Goal: Task Accomplishment & Management: Use online tool/utility

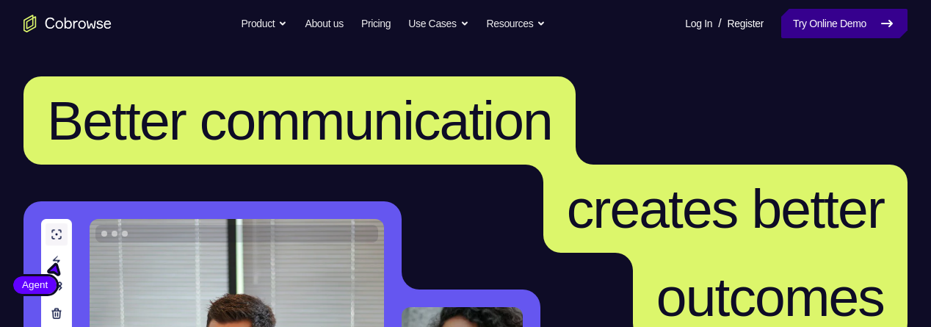
click at [842, 24] on link "Try Online Demo" at bounding box center [845, 23] width 126 height 29
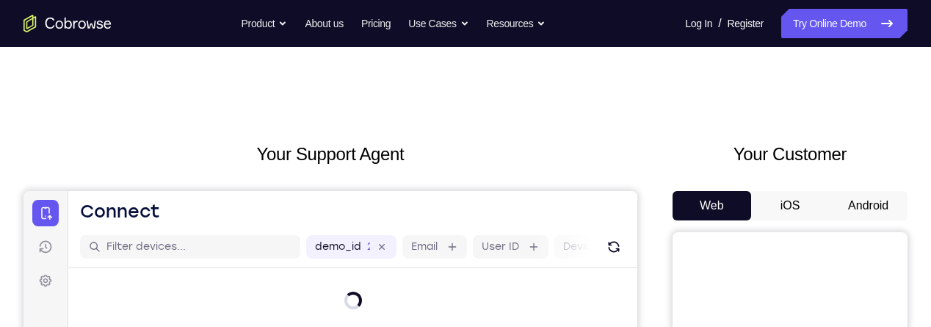
click at [857, 201] on button "Android" at bounding box center [868, 205] width 79 height 29
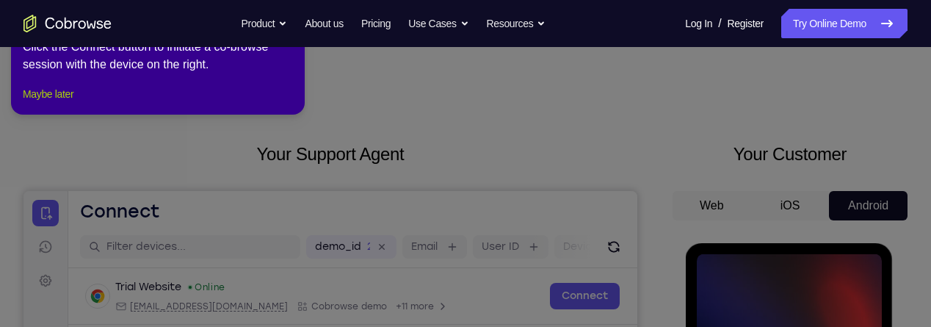
click at [51, 103] on button "Maybe later" at bounding box center [48, 94] width 51 height 18
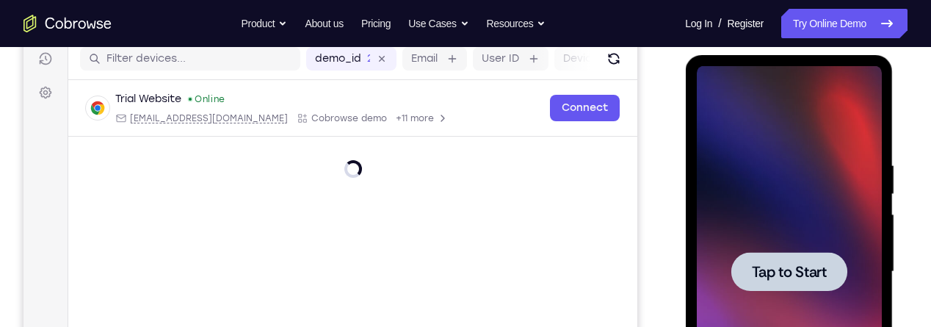
scroll to position [235, 0]
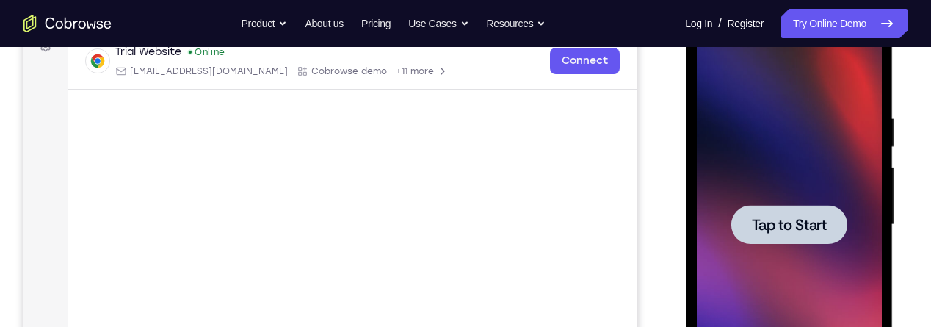
click at [812, 219] on span "Tap to Start" at bounding box center [788, 224] width 75 height 15
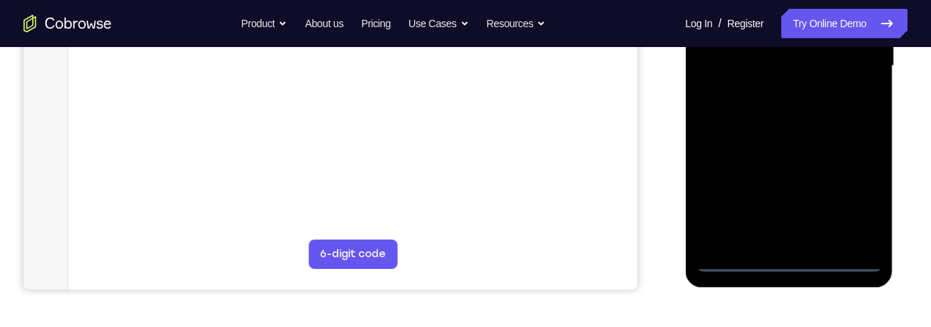
scroll to position [419, 0]
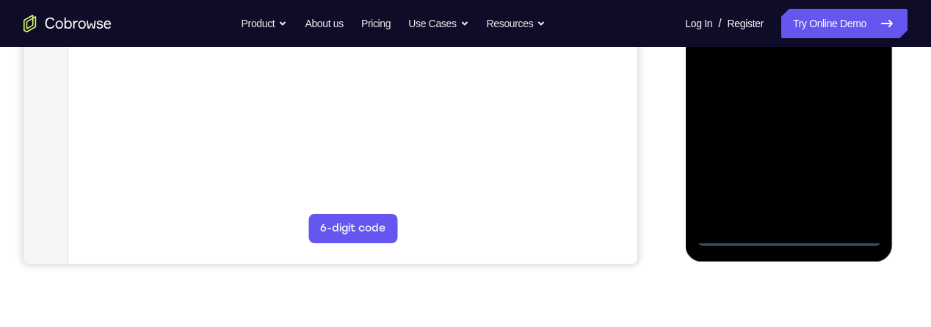
click at [790, 235] on div at bounding box center [788, 40] width 185 height 411
click at [850, 165] on div at bounding box center [788, 40] width 185 height 411
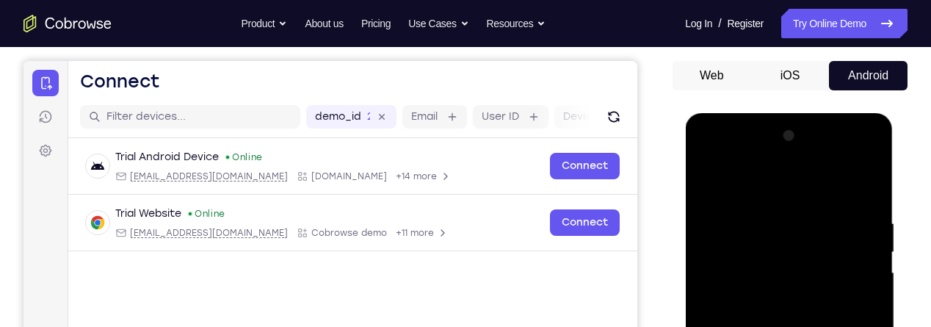
scroll to position [129, 0]
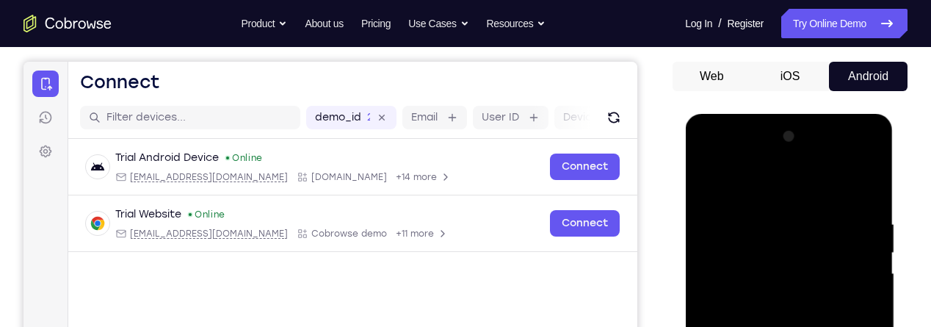
click at [756, 186] on div at bounding box center [788, 330] width 185 height 411
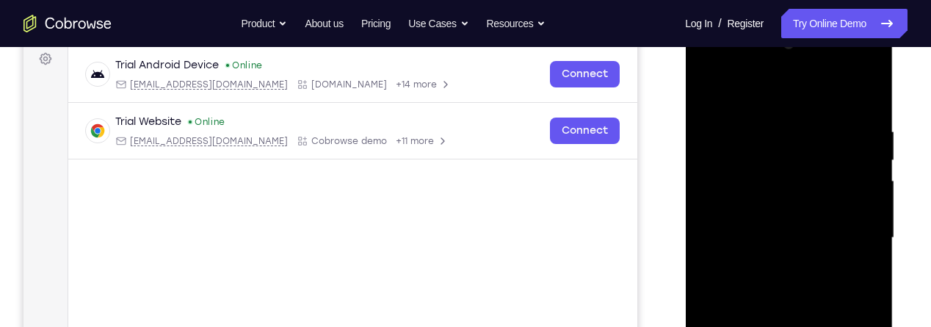
scroll to position [231, 0]
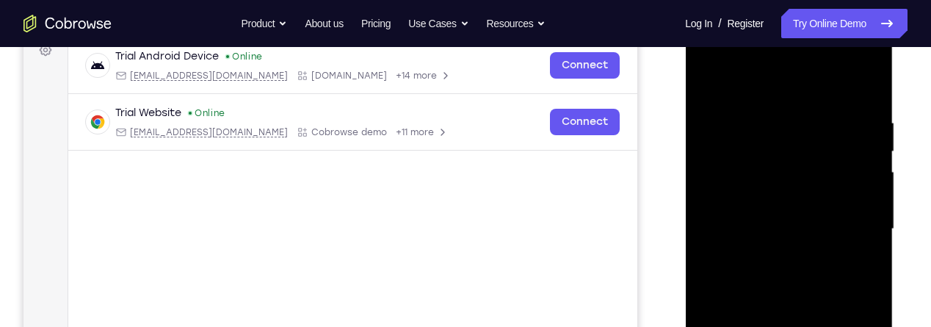
click at [858, 211] on div at bounding box center [788, 229] width 185 height 411
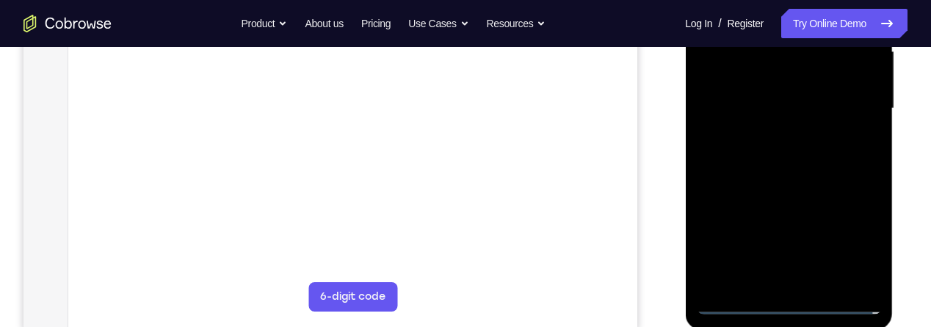
scroll to position [363, 0]
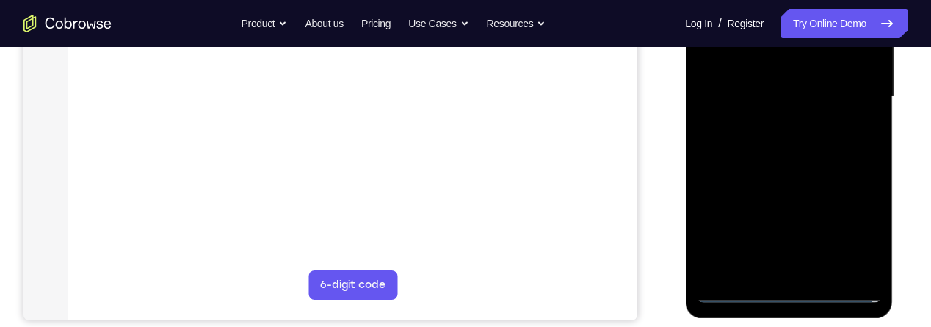
click at [772, 270] on div at bounding box center [788, 96] width 185 height 411
click at [807, 81] on div at bounding box center [788, 96] width 185 height 411
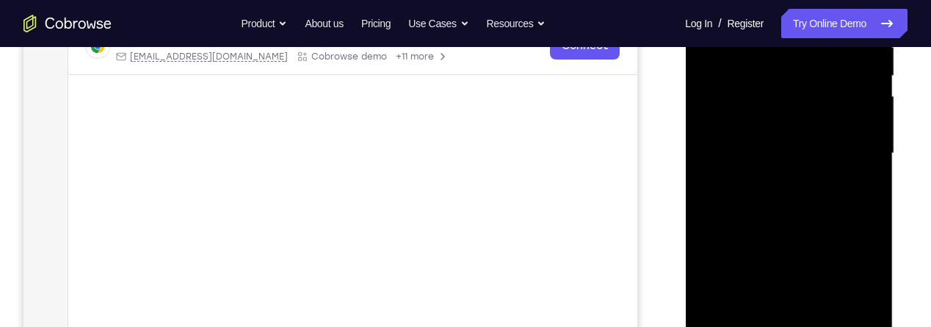
scroll to position [295, 0]
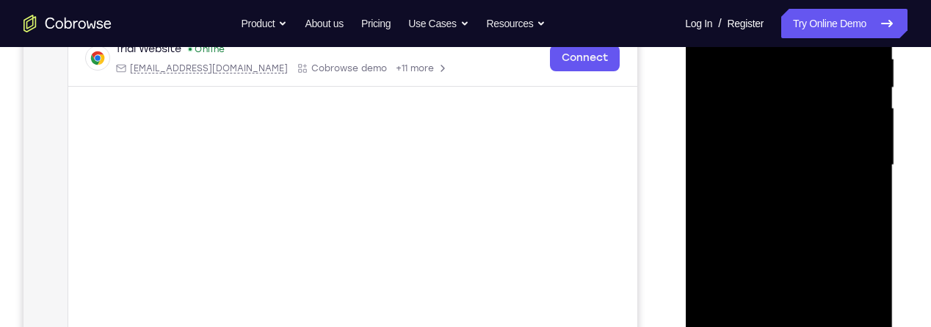
click at [803, 135] on div at bounding box center [788, 165] width 185 height 411
click at [783, 154] on div at bounding box center [788, 165] width 185 height 411
click at [794, 158] on div at bounding box center [788, 165] width 185 height 411
click at [812, 213] on div at bounding box center [788, 165] width 185 height 411
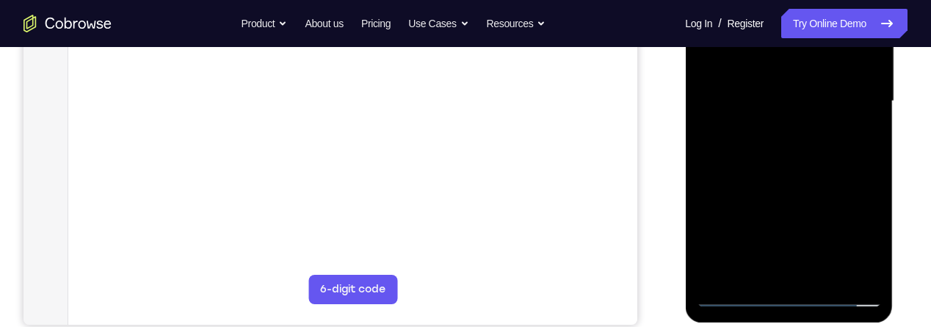
scroll to position [360, 0]
click at [791, 129] on div at bounding box center [788, 99] width 185 height 411
click at [815, 142] on div at bounding box center [788, 99] width 185 height 411
click at [794, 146] on div at bounding box center [788, 99] width 185 height 411
click at [794, 155] on div at bounding box center [788, 99] width 185 height 411
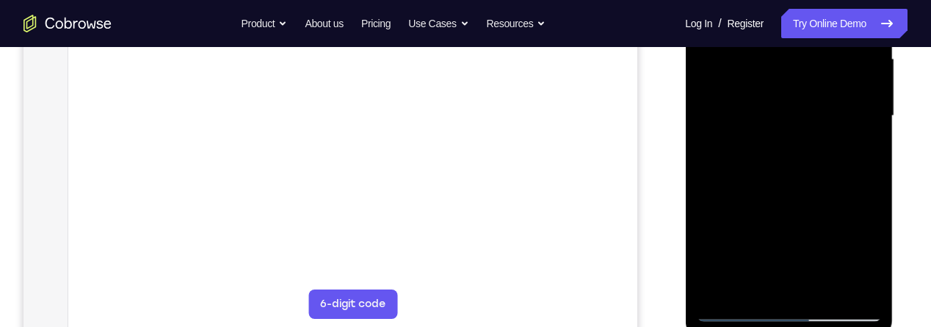
scroll to position [346, 0]
click at [826, 284] on div at bounding box center [788, 113] width 185 height 411
click at [830, 284] on div at bounding box center [788, 113] width 185 height 411
click at [795, 187] on div at bounding box center [788, 113] width 185 height 411
click at [786, 195] on div at bounding box center [788, 113] width 185 height 411
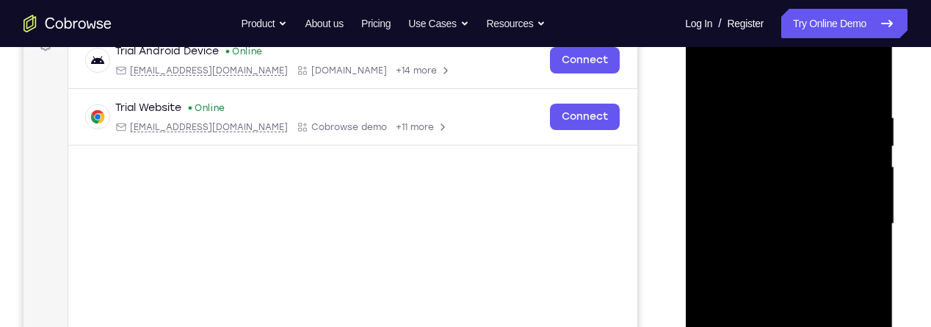
scroll to position [224, 0]
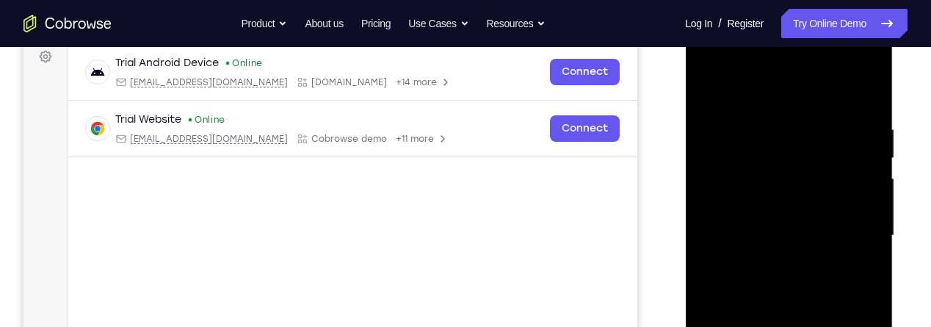
click at [703, 87] on div at bounding box center [788, 235] width 185 height 411
click at [873, 186] on div at bounding box center [788, 235] width 185 height 411
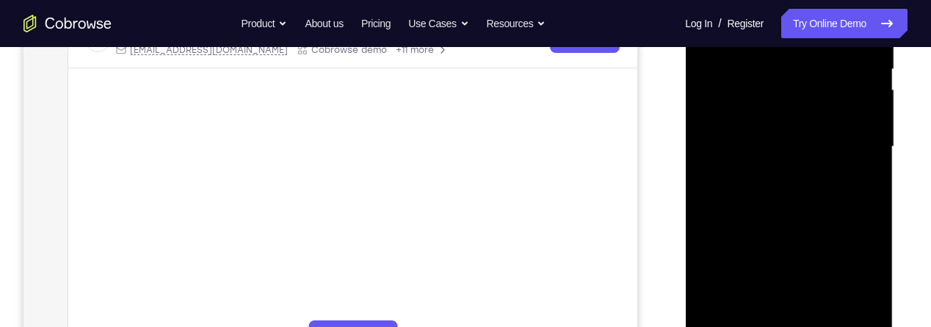
scroll to position [311, 0]
click at [790, 159] on div at bounding box center [788, 148] width 185 height 411
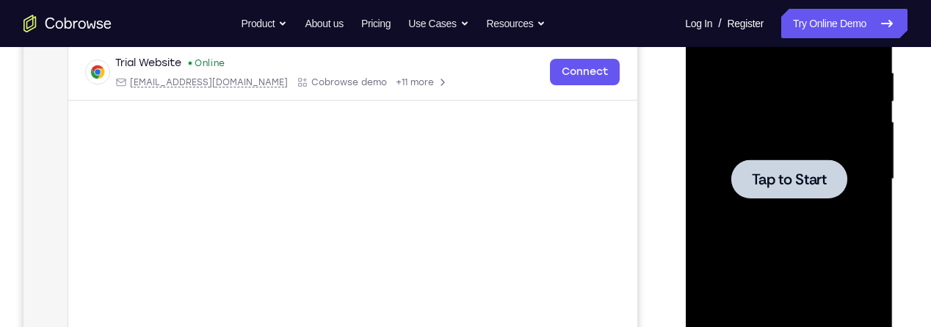
scroll to position [0, 0]
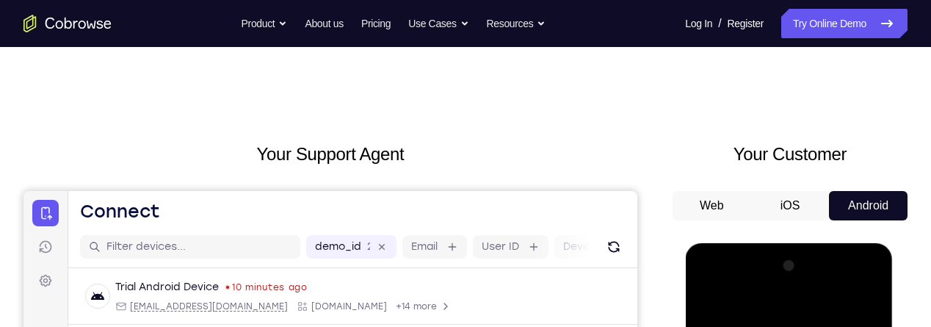
click at [888, 202] on button "Android" at bounding box center [868, 205] width 79 height 29
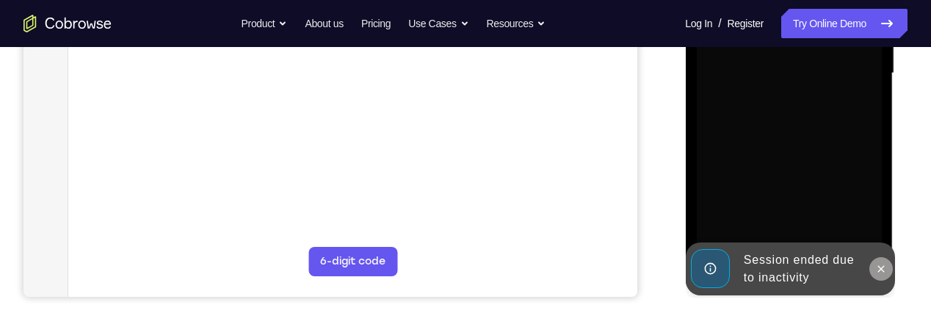
click at [884, 265] on icon at bounding box center [881, 269] width 12 height 12
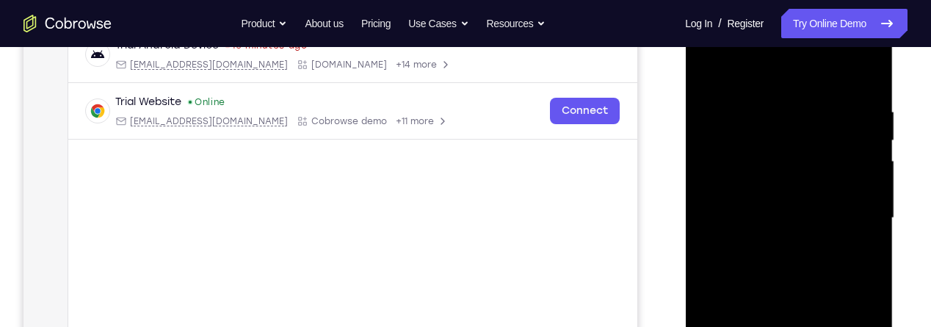
scroll to position [370, 0]
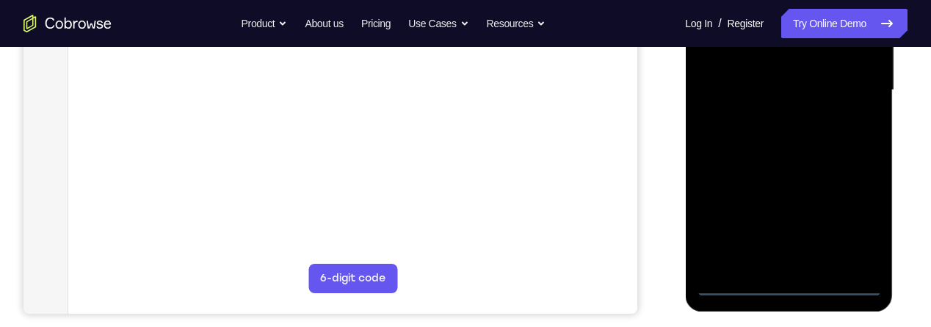
click at [794, 293] on div at bounding box center [788, 90] width 185 height 411
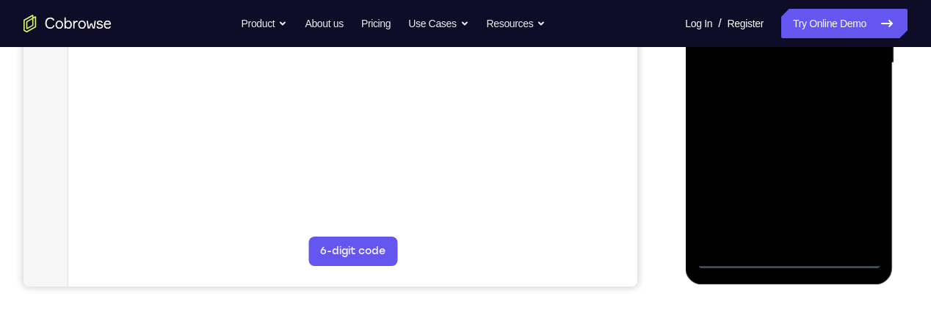
click at [783, 259] on div at bounding box center [788, 62] width 185 height 411
click at [859, 189] on div at bounding box center [788, 62] width 185 height 411
click at [921, 194] on div "Your Support Agent Your Customer Web iOS Android Next Steps We’d be happy to gi…" at bounding box center [465, 134] width 931 height 969
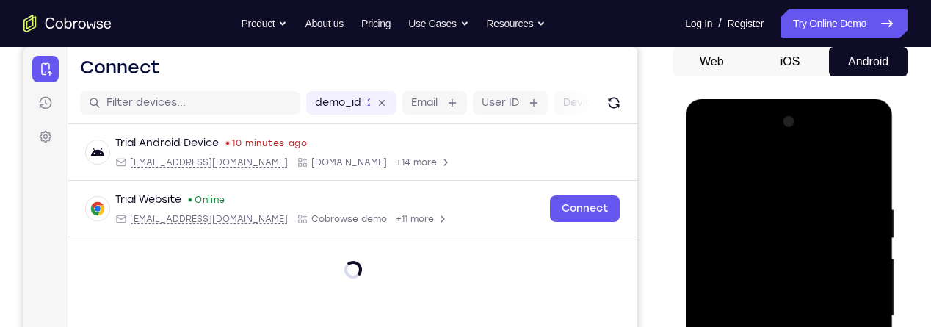
scroll to position [126, 0]
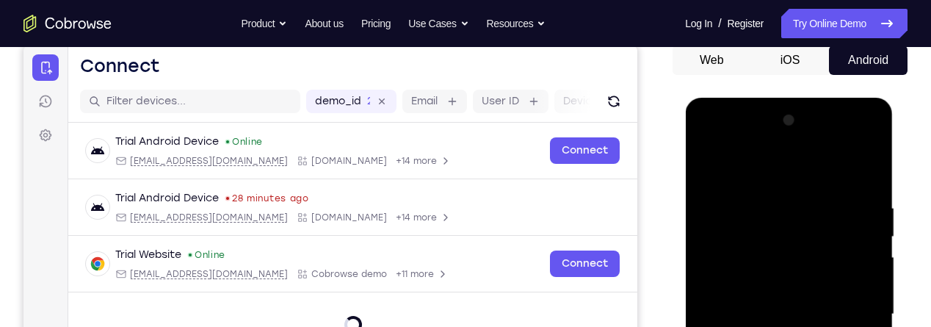
scroll to position [171, 0]
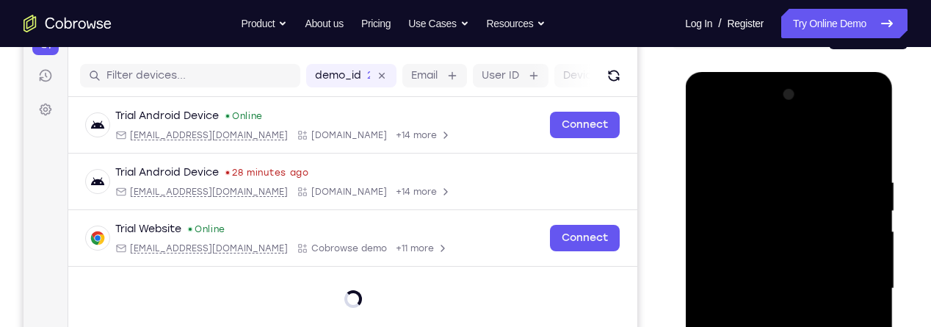
click at [738, 136] on div at bounding box center [788, 288] width 185 height 411
click at [737, 138] on div at bounding box center [788, 288] width 185 height 411
click at [733, 143] on div at bounding box center [788, 288] width 185 height 411
click at [732, 143] on div at bounding box center [788, 288] width 185 height 411
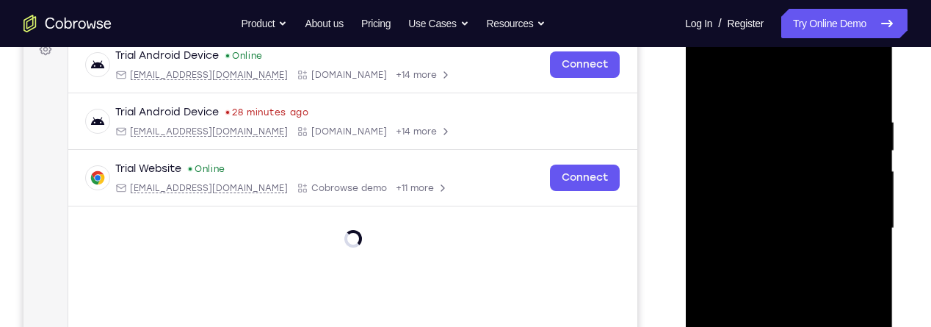
scroll to position [217, 0]
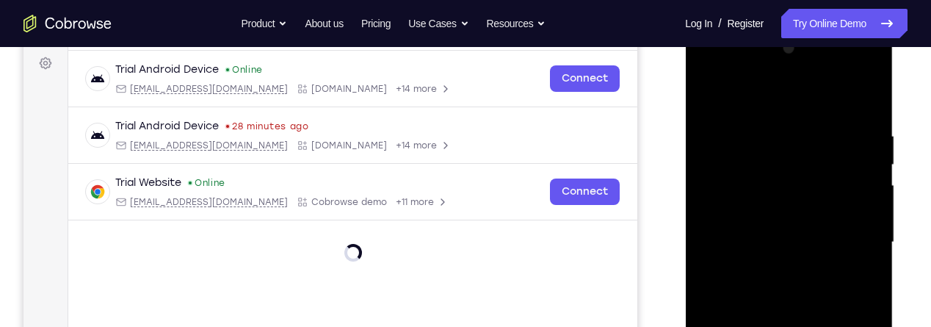
click at [780, 92] on div at bounding box center [788, 242] width 185 height 411
click at [756, 96] on div at bounding box center [788, 242] width 185 height 411
click at [854, 238] on div at bounding box center [788, 242] width 185 height 411
click at [773, 262] on div at bounding box center [788, 242] width 185 height 411
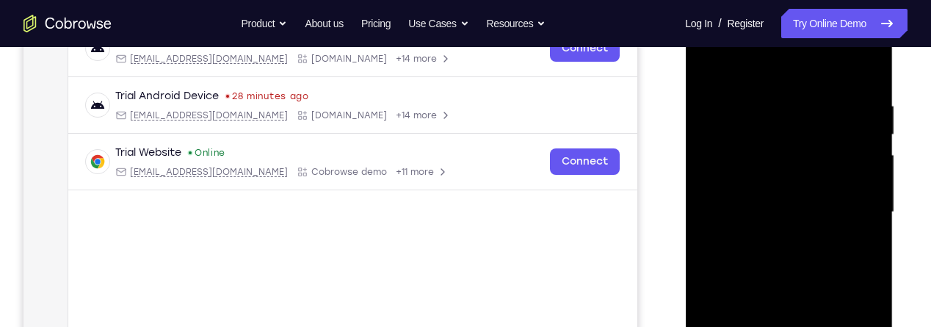
click at [811, 197] on div at bounding box center [788, 212] width 185 height 411
click at [738, 176] on div at bounding box center [788, 212] width 185 height 411
click at [788, 213] on div at bounding box center [788, 212] width 185 height 411
click at [810, 261] on div at bounding box center [788, 212] width 185 height 411
click at [796, 257] on div at bounding box center [788, 212] width 185 height 411
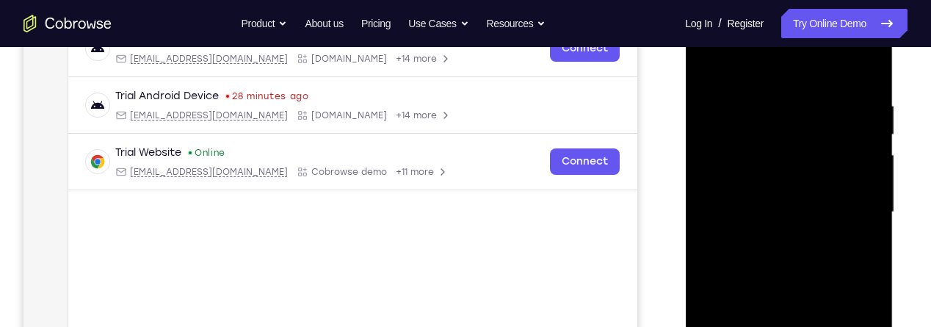
click at [790, 274] on div at bounding box center [788, 212] width 185 height 411
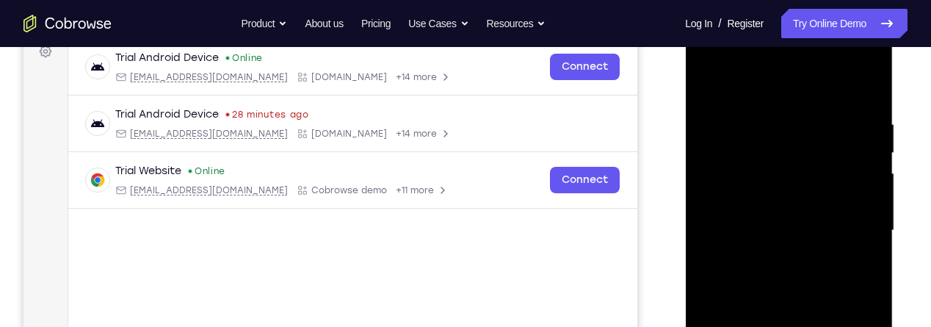
scroll to position [245, 0]
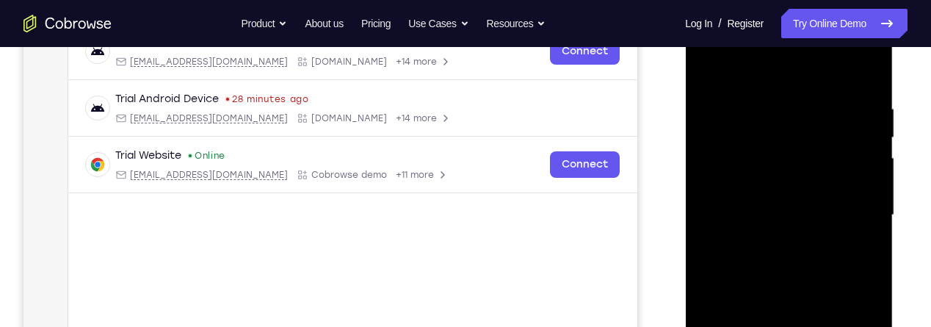
click at [868, 231] on div at bounding box center [788, 215] width 185 height 411
click at [869, 232] on div at bounding box center [788, 215] width 185 height 411
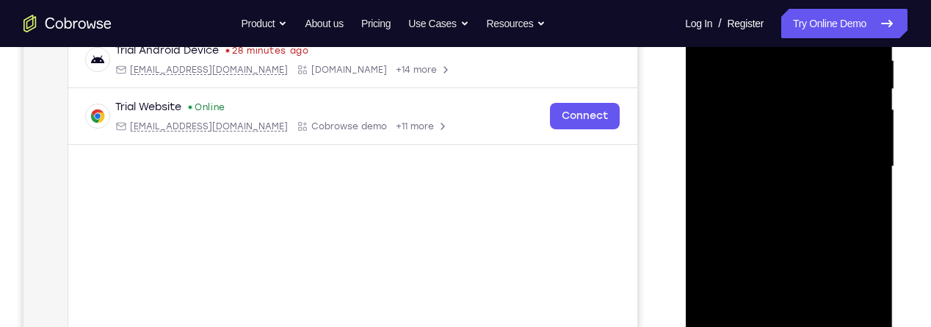
scroll to position [294, 0]
click at [720, 188] on div at bounding box center [788, 165] width 185 height 411
click at [712, 177] on div at bounding box center [788, 165] width 185 height 411
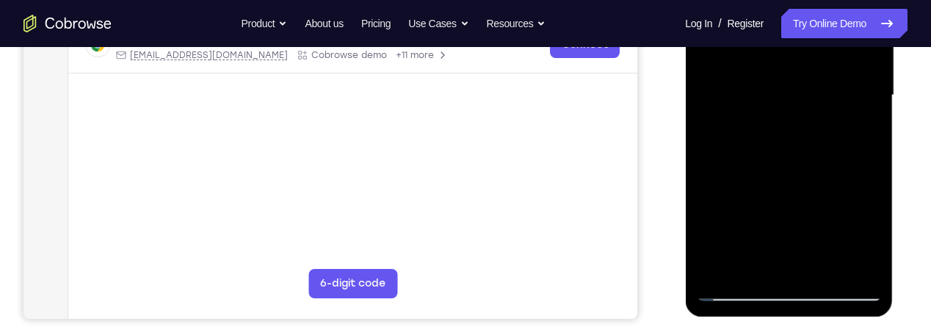
scroll to position [298, 0]
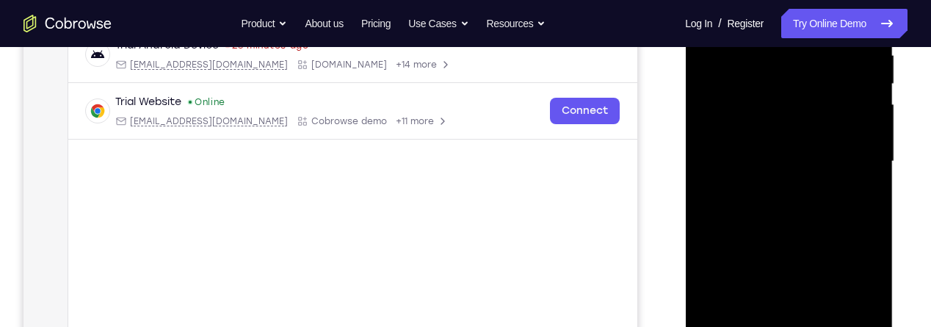
click at [918, 271] on div "Your Support Agent Your Customer Web iOS Android Next Steps We’d be happy to gi…" at bounding box center [465, 233] width 931 height 969
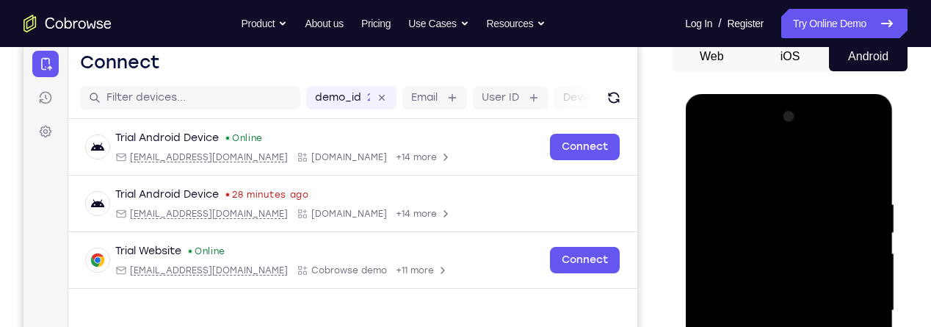
scroll to position [143, 0]
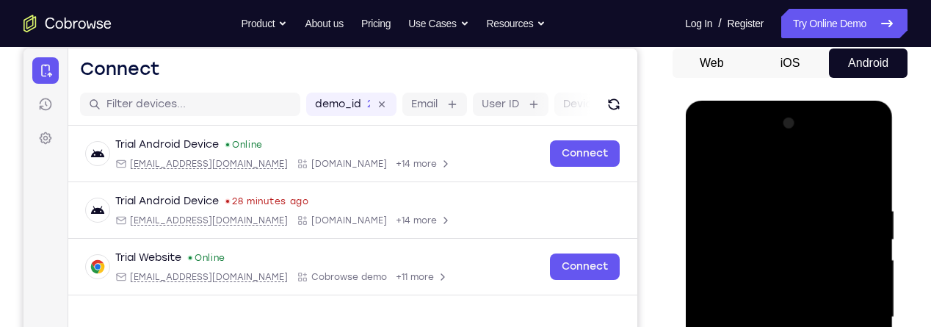
click at [710, 167] on div at bounding box center [788, 317] width 185 height 411
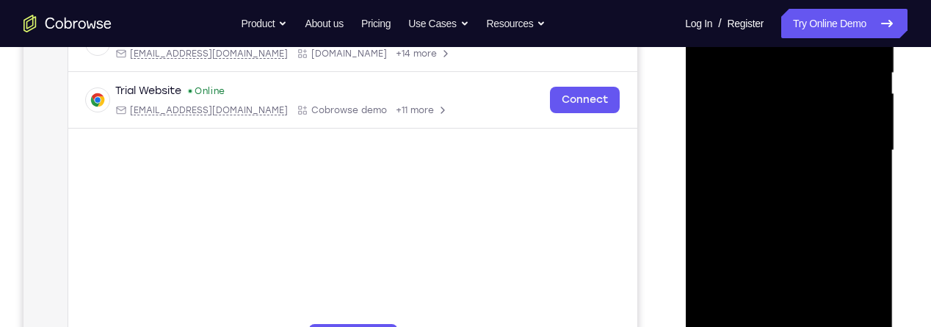
scroll to position [306, 0]
